Goal: Information Seeking & Learning: Learn about a topic

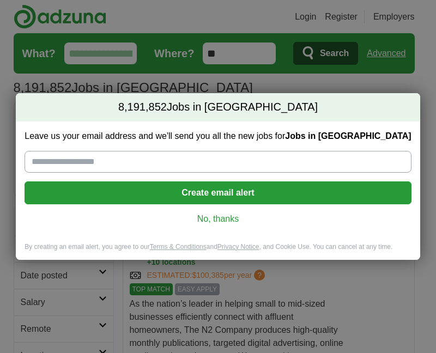
click at [216, 220] on link "No, thanks" at bounding box center [217, 219] width 369 height 12
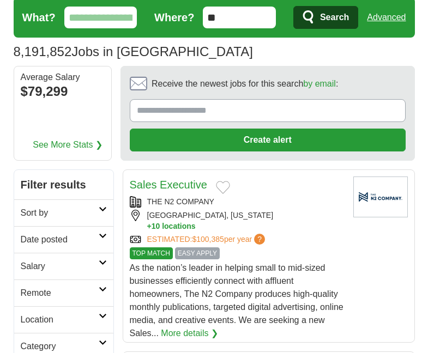
scroll to position [54, 0]
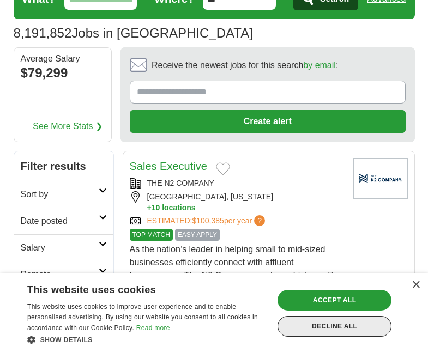
click at [330, 325] on div "Decline all" at bounding box center [334, 326] width 114 height 21
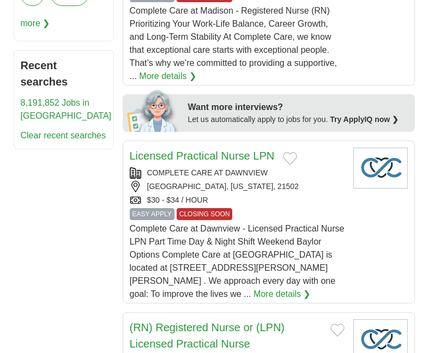
scroll to position [654, 0]
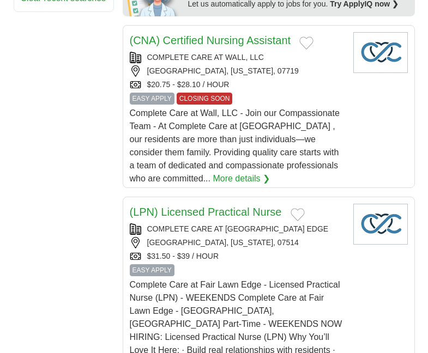
scroll to position [926, 0]
